Goal: Information Seeking & Learning: Learn about a topic

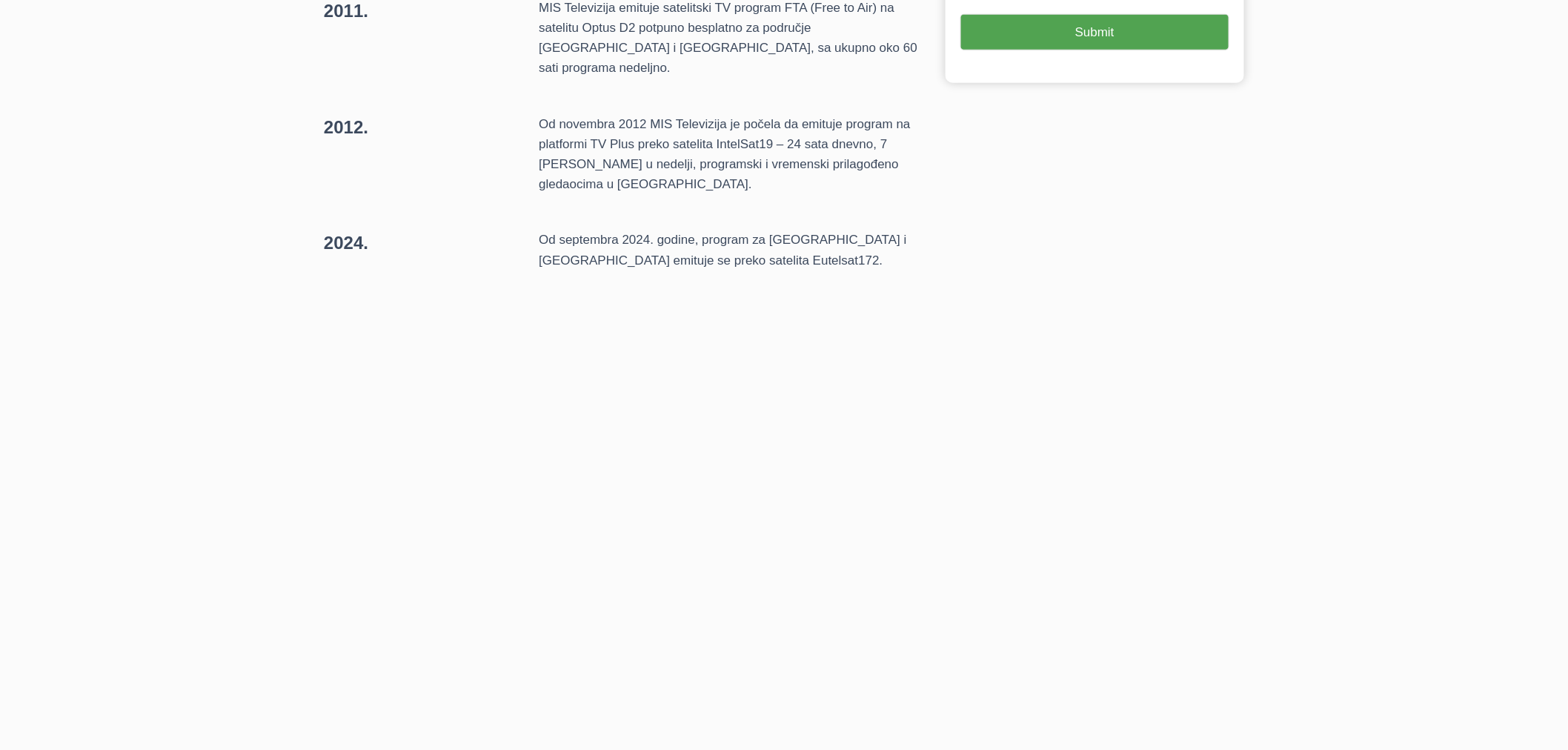
scroll to position [658, 0]
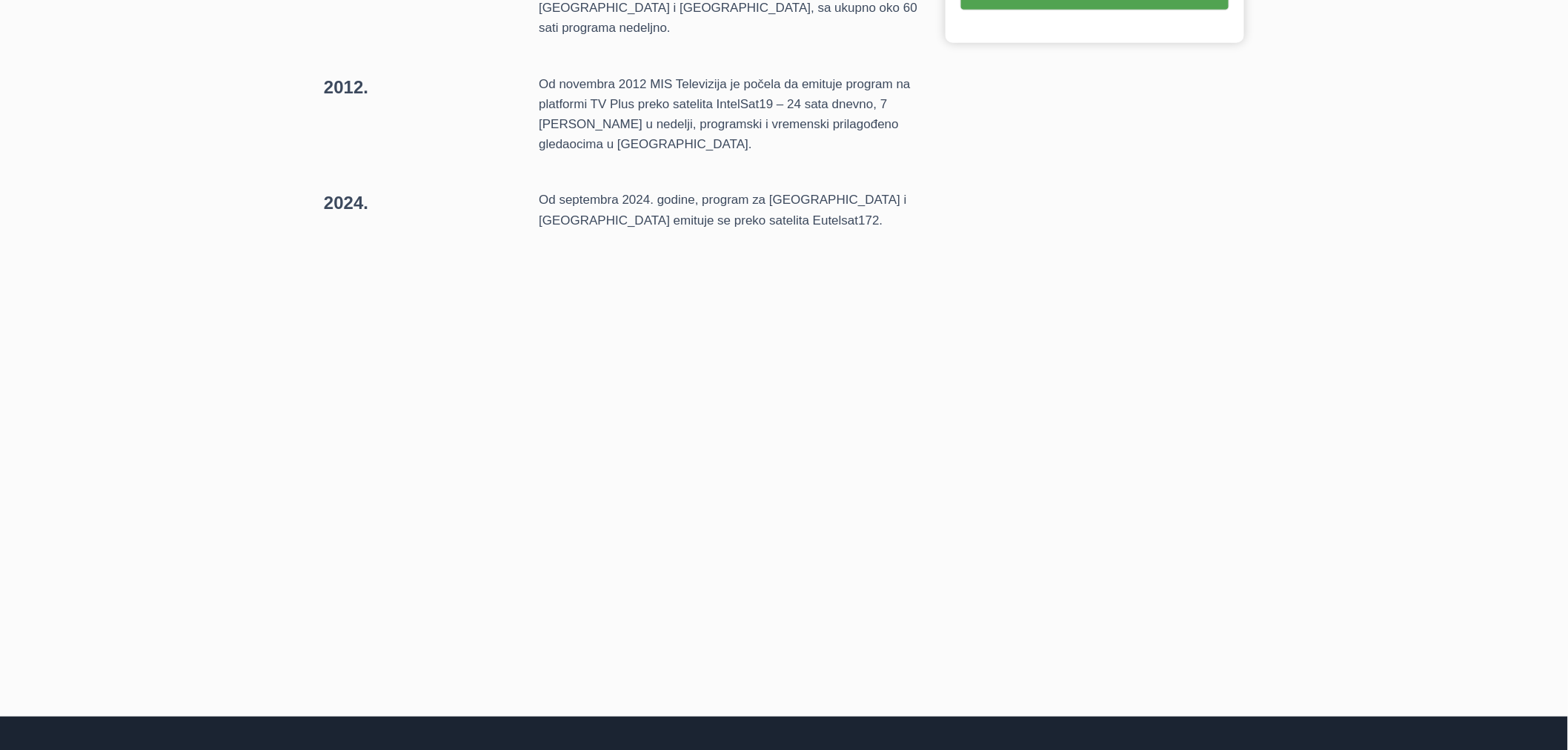
click at [130, 305] on div "1996. MIS Televizija je počela sa radom, emitovala je polučasovnu emisiju kolaž…" at bounding box center [784, 116] width 1568 height 1201
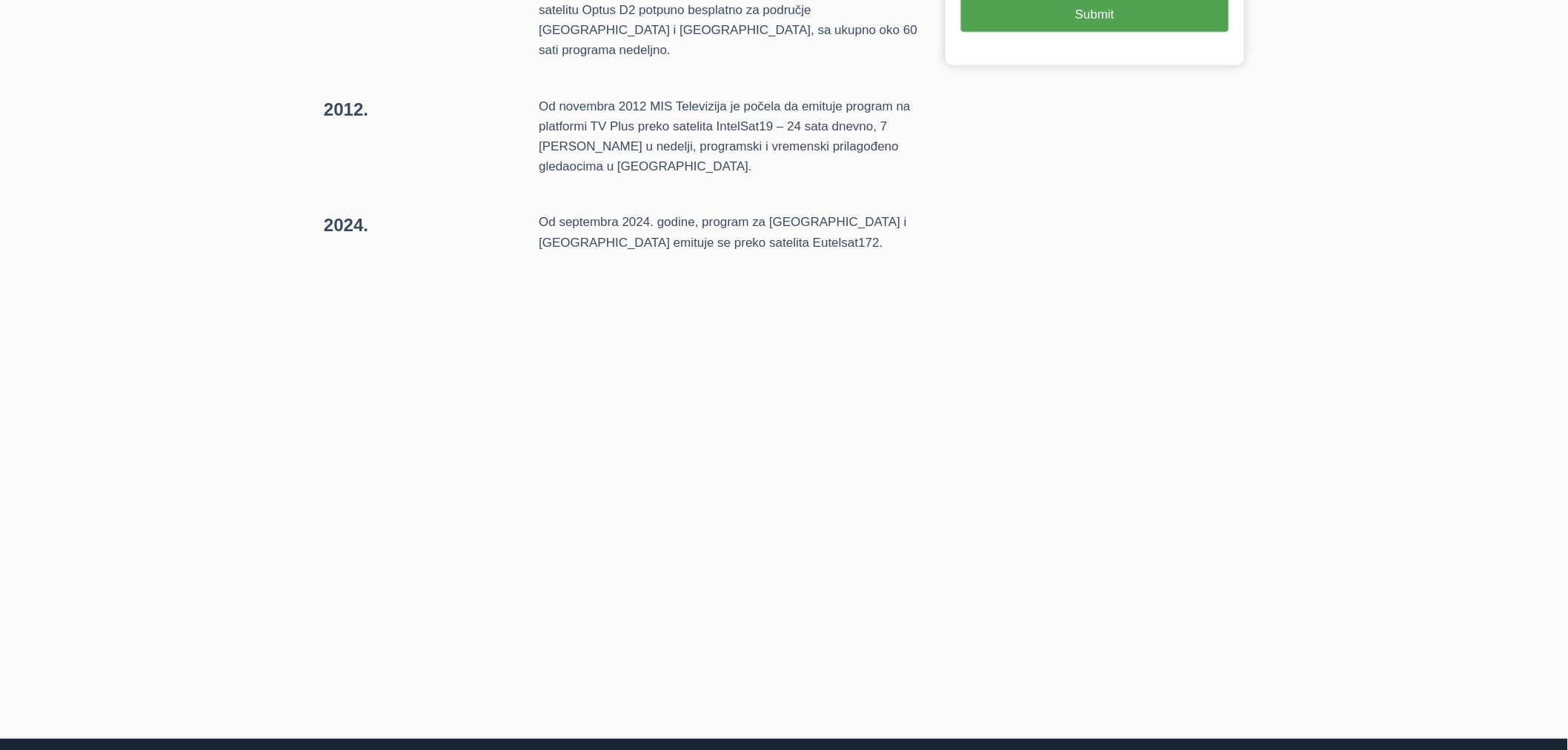
scroll to position [576, 0]
